Goal: Find specific page/section: Find specific page/section

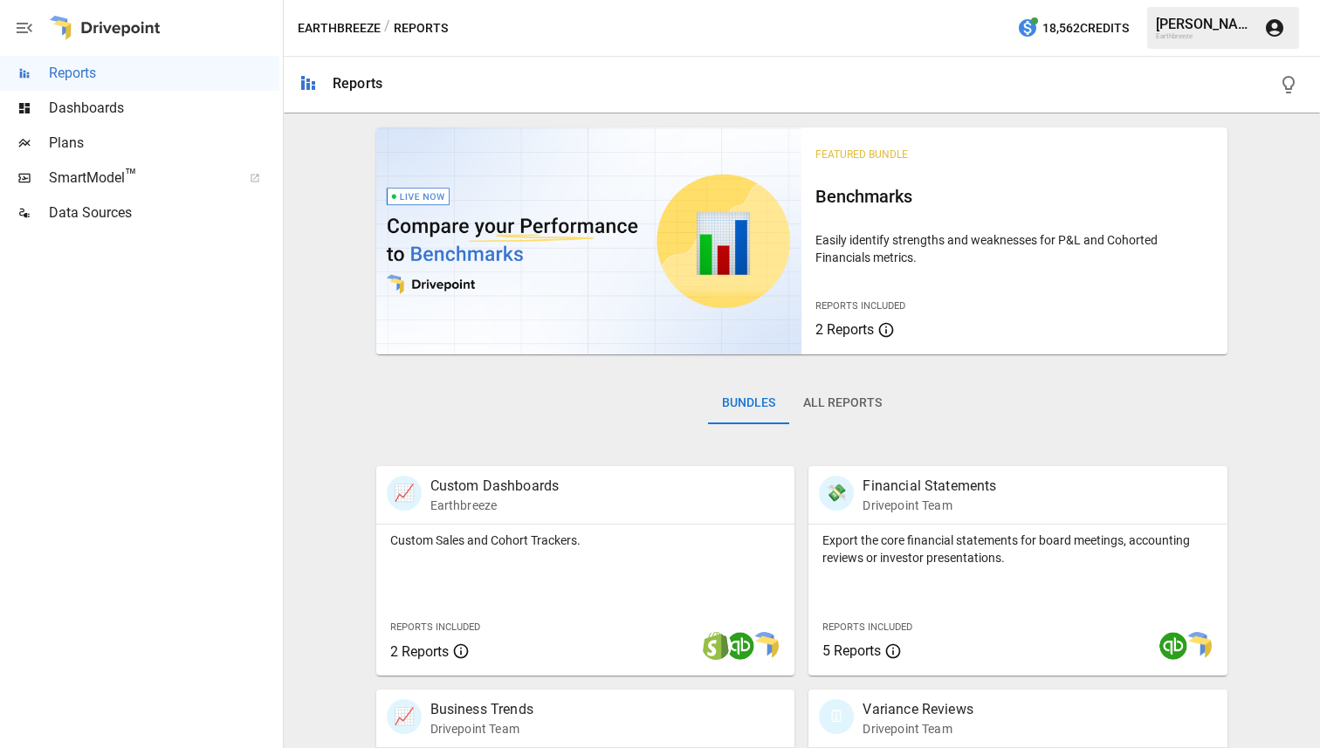
click at [102, 146] on span "Plans" at bounding box center [164, 143] width 230 height 21
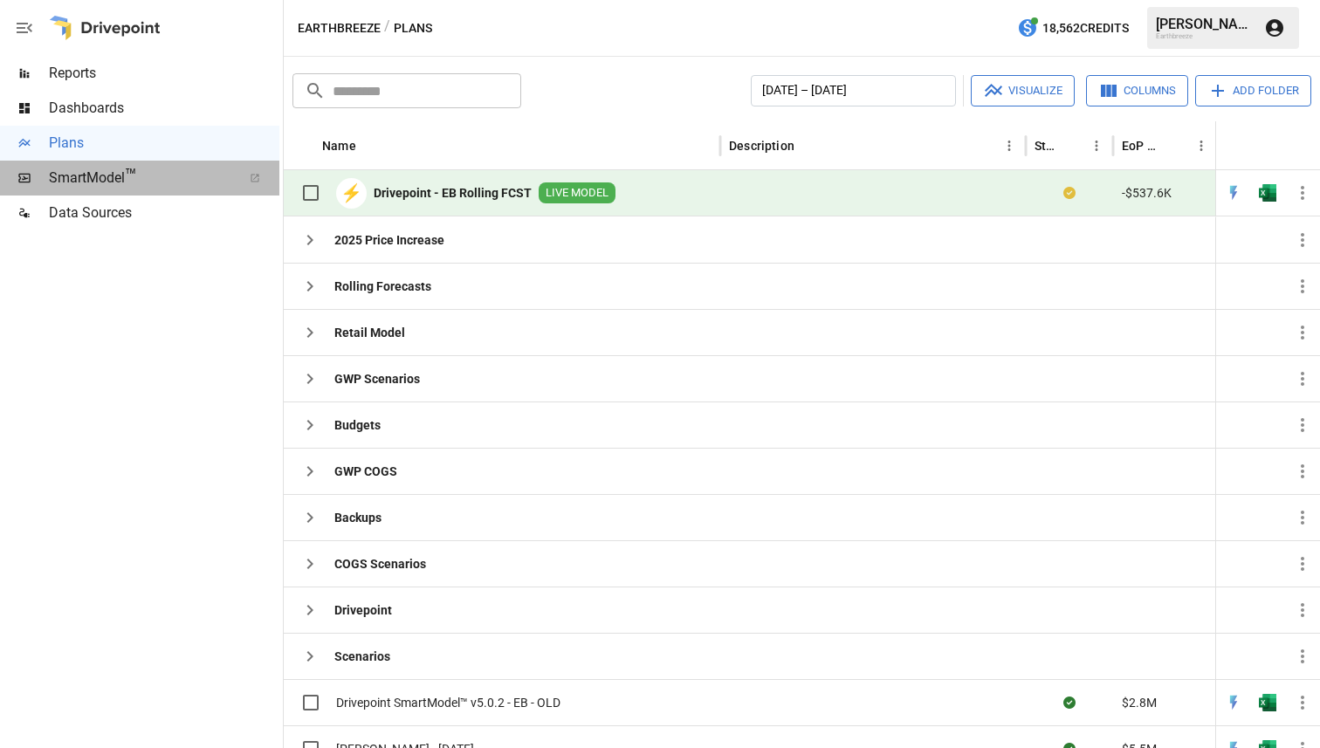
click at [258, 177] on icon at bounding box center [255, 178] width 10 height 10
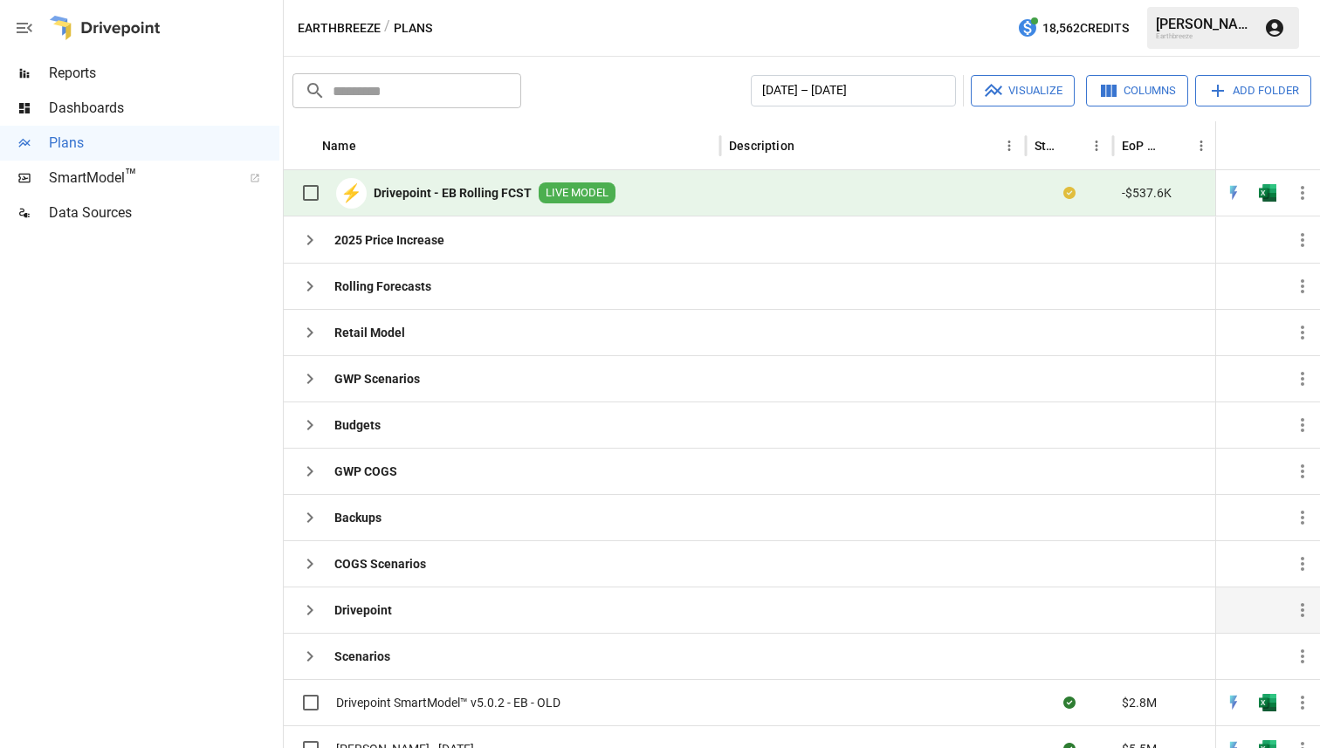
click at [343, 599] on div "Drivepoint" at bounding box center [342, 610] width 100 height 35
click at [314, 606] on icon "button" at bounding box center [309, 610] width 21 height 21
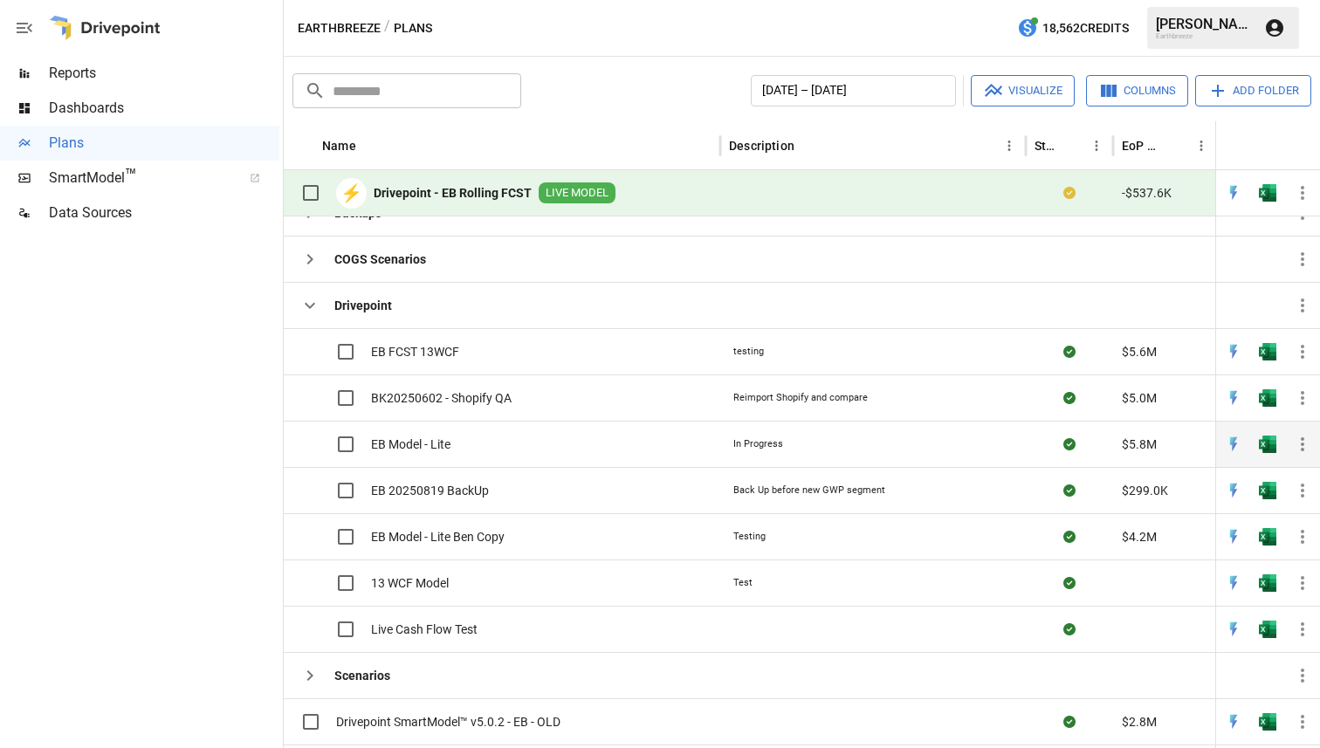
scroll to position [325, 0]
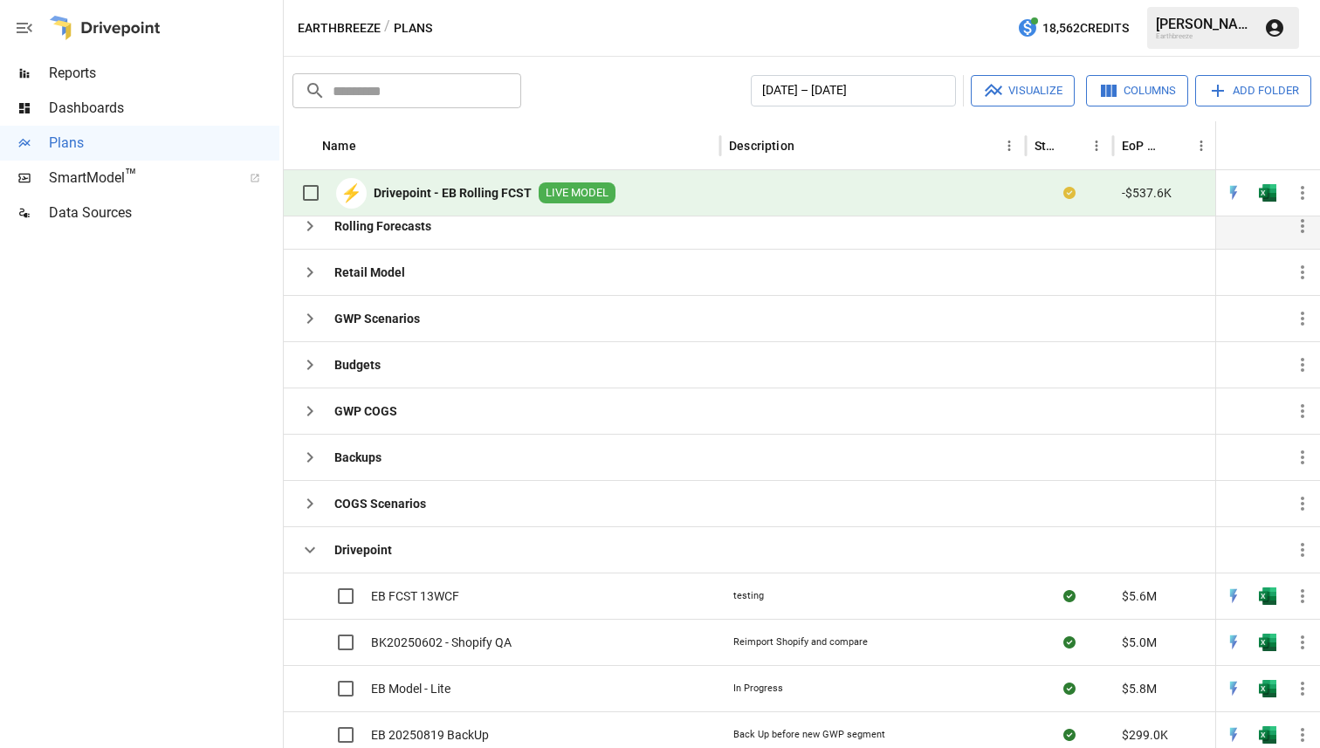
click at [314, 225] on icon "button" at bounding box center [309, 226] width 21 height 21
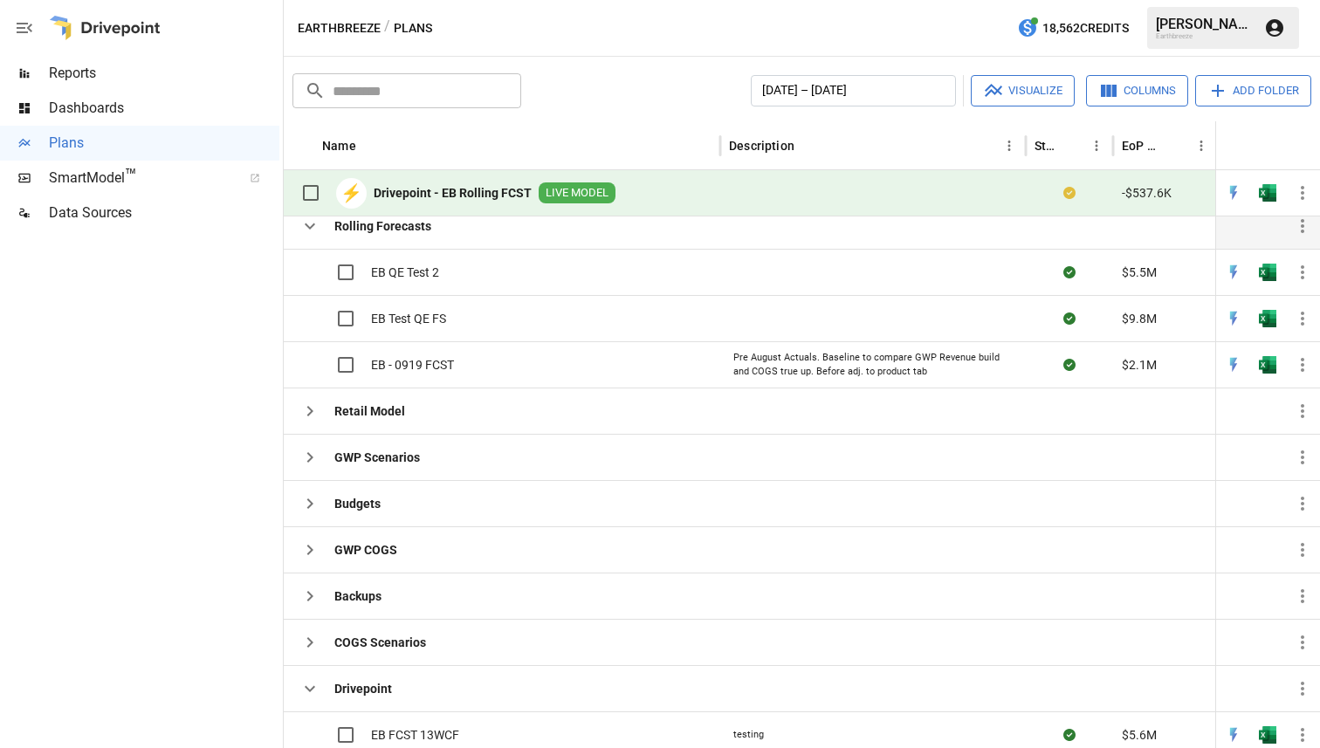
click at [314, 225] on icon "button" at bounding box center [309, 226] width 21 height 21
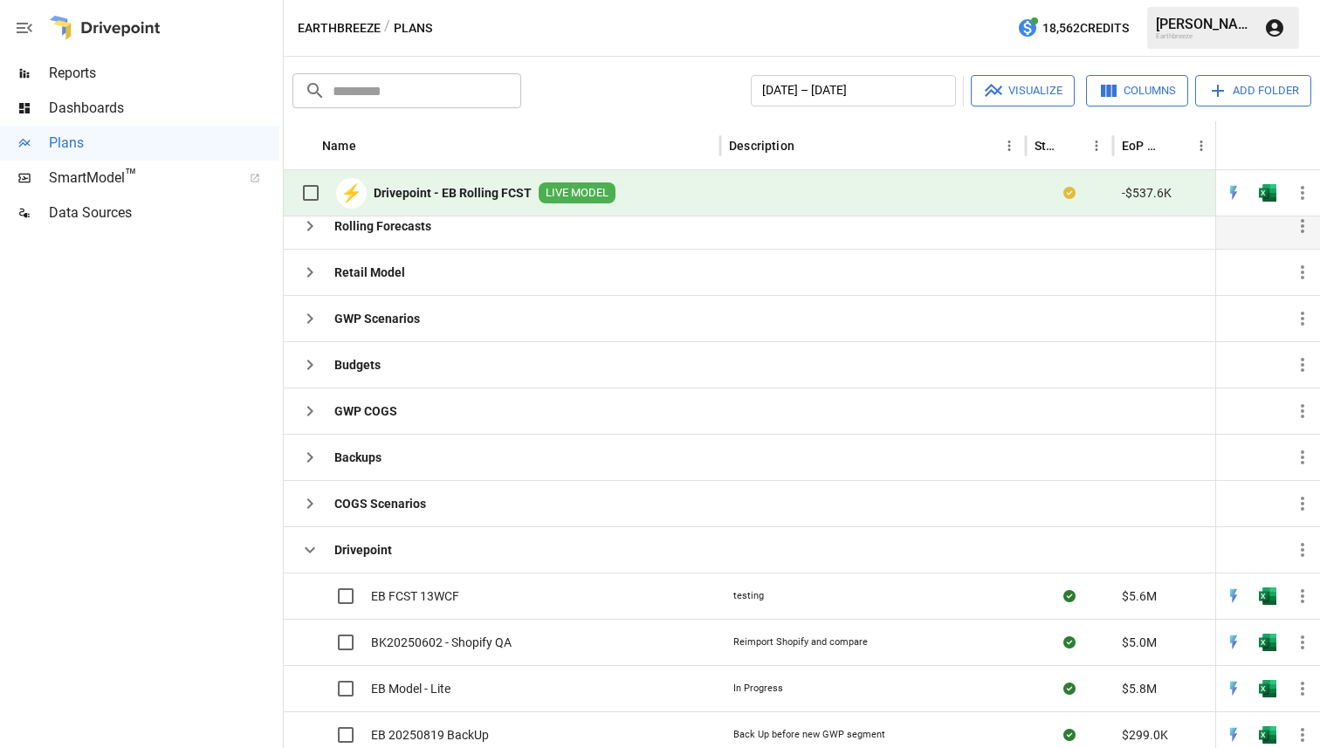
click at [471, 189] on b "Drivepoint - EB Rolling FCST" at bounding box center [453, 192] width 158 height 17
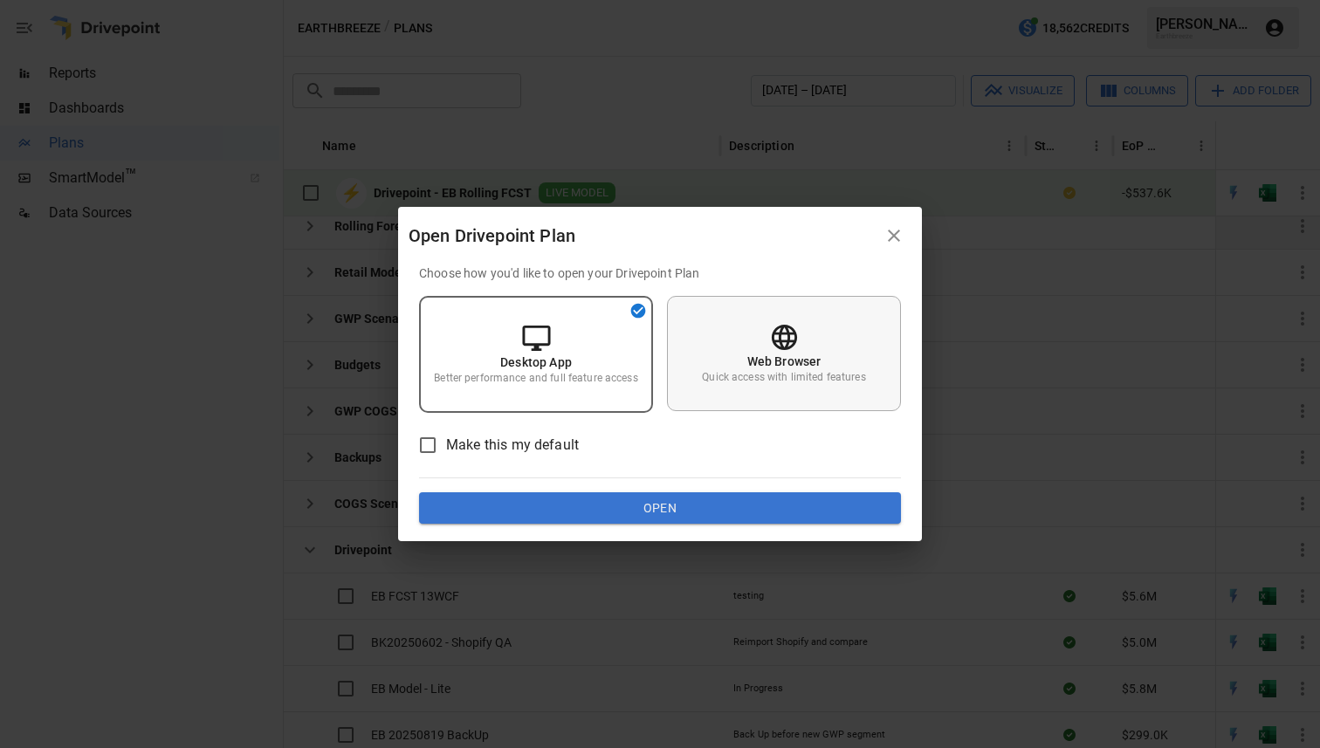
click at [697, 361] on div "Web Browser Quick access with limited features" at bounding box center [784, 353] width 234 height 115
click at [650, 505] on button "Open" at bounding box center [660, 507] width 482 height 31
